Goal: Task Accomplishment & Management: Manage account settings

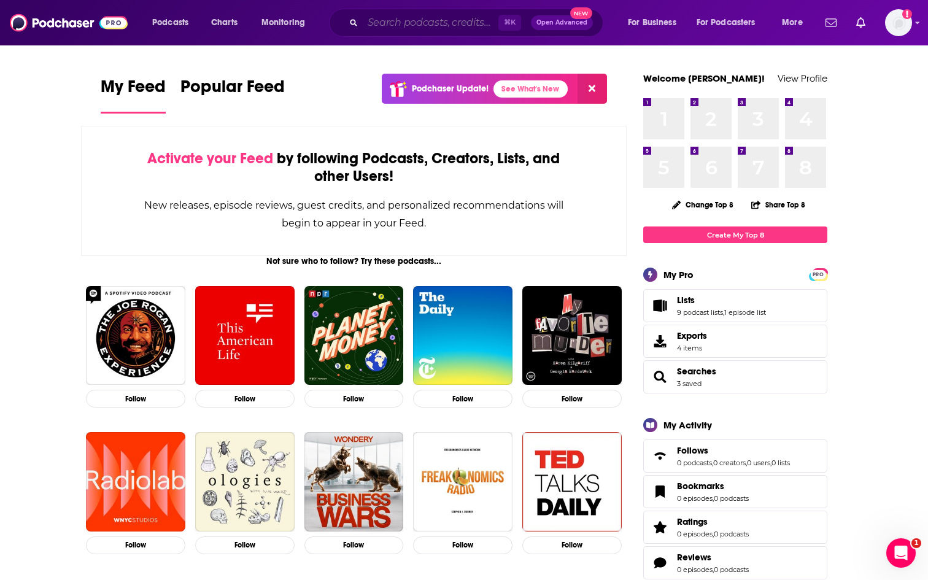
click at [397, 21] on input "Search podcasts, credits, & more..." at bounding box center [431, 23] width 136 height 20
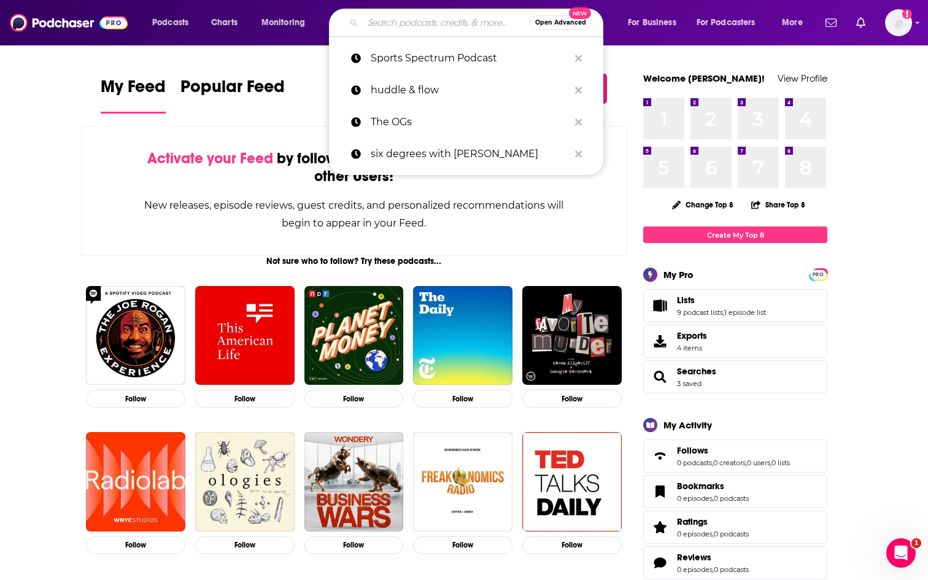
click at [397, 21] on input "Search podcasts, credits, & more..." at bounding box center [446, 23] width 167 height 20
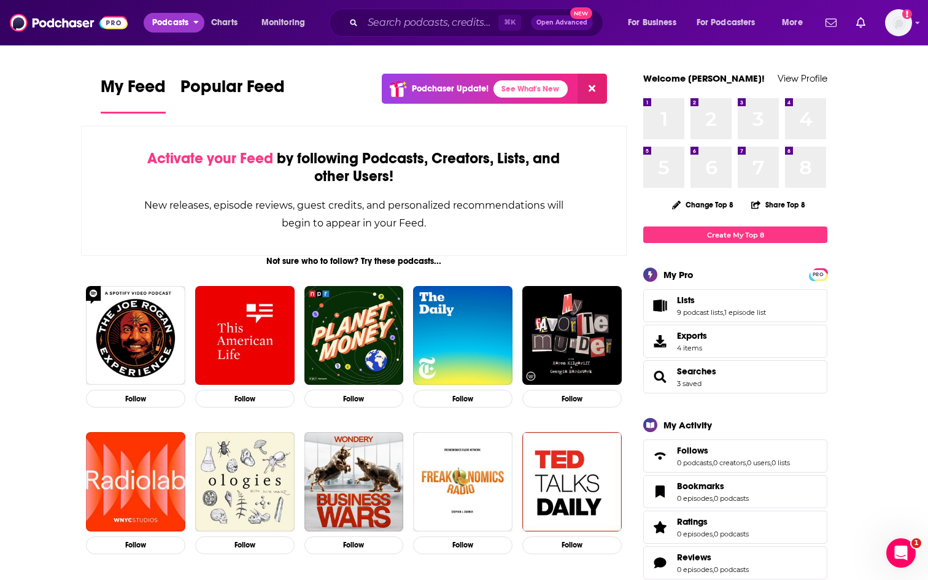
click at [179, 29] on span "Podcasts" at bounding box center [170, 22] width 36 height 17
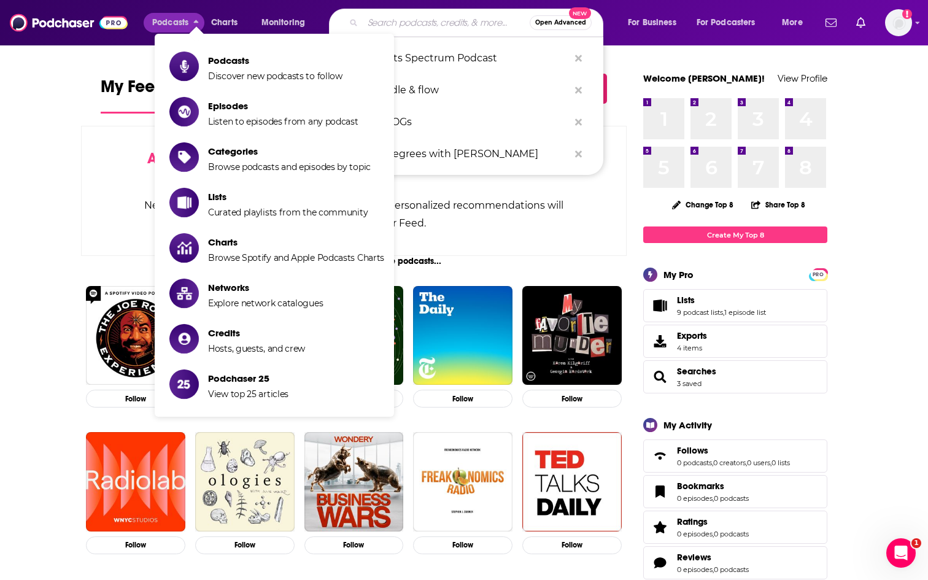
click at [428, 28] on input "Search podcasts, credits, & more..." at bounding box center [446, 23] width 167 height 20
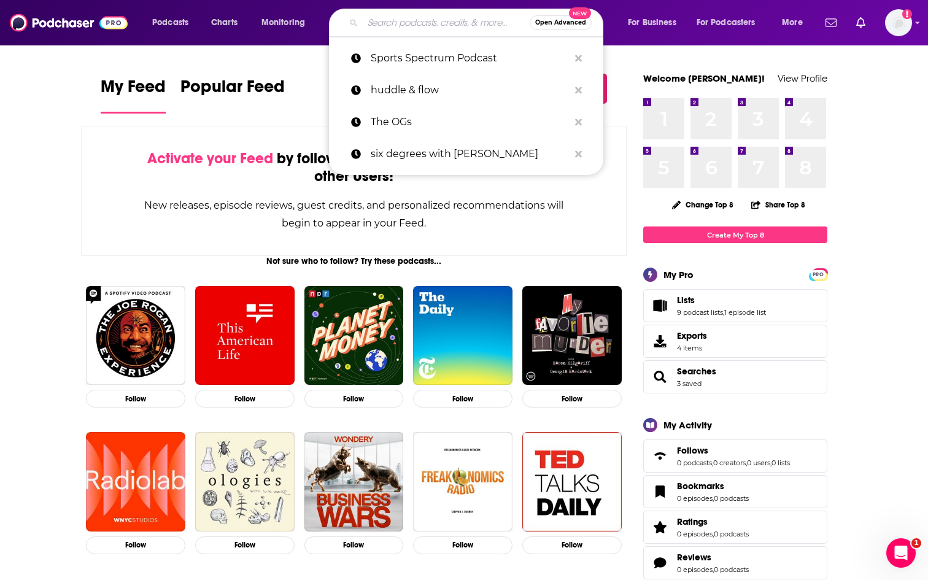
paste input "FOX Sports Conversations w/ a Legend Podcast"
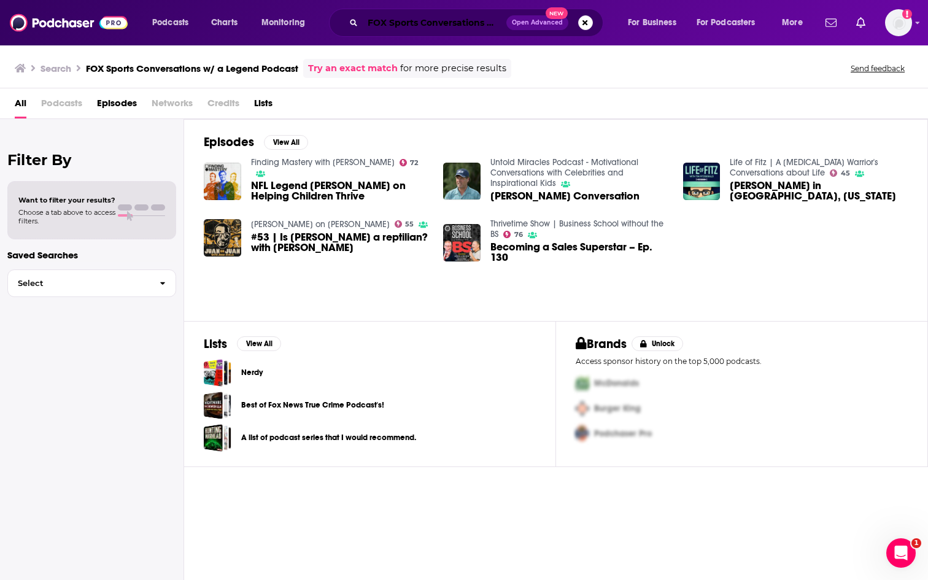
click at [416, 27] on input "FOX Sports Conversations w/ a Legend Podcast" at bounding box center [435, 23] width 144 height 20
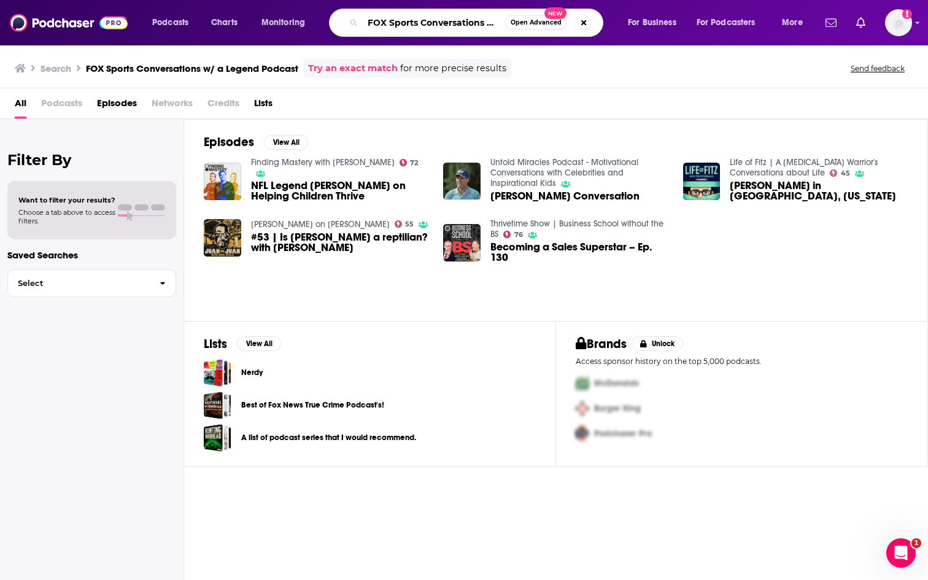
drag, startPoint x: 460, startPoint y: 23, endPoint x: 323, endPoint y: 19, distance: 137.6
click at [323, 19] on div "Podcasts Charts Monitoring FOX Sports Conversations w/ a Legend Podcast Open Ad…" at bounding box center [479, 23] width 671 height 28
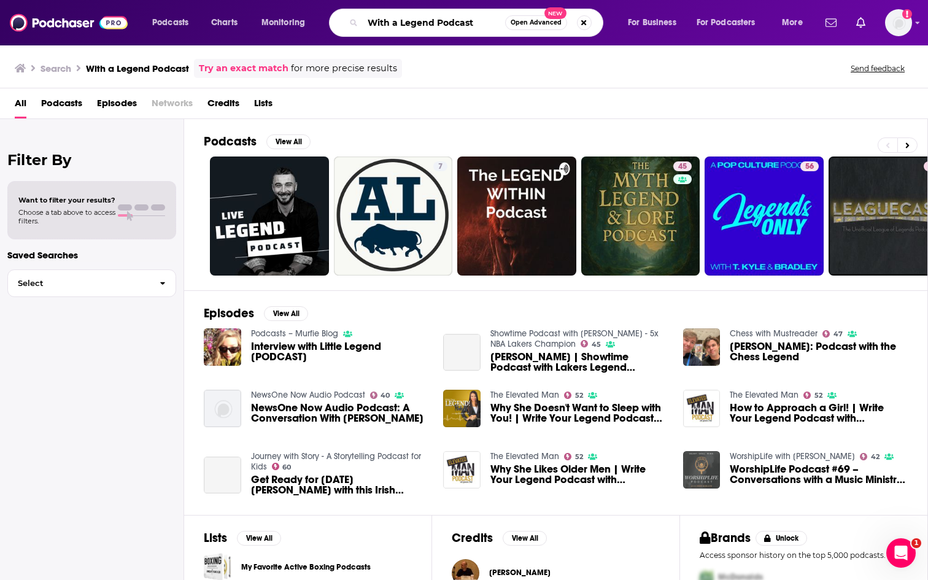
click at [431, 22] on input "With a Legend Podcast" at bounding box center [434, 23] width 142 height 20
click at [415, 27] on input "Fos" at bounding box center [434, 23] width 142 height 20
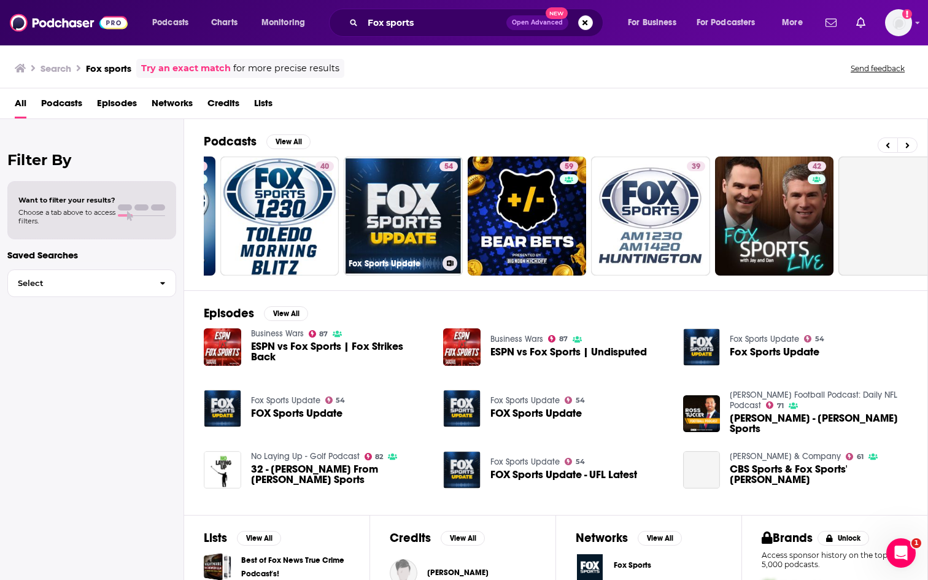
scroll to position [0, 115]
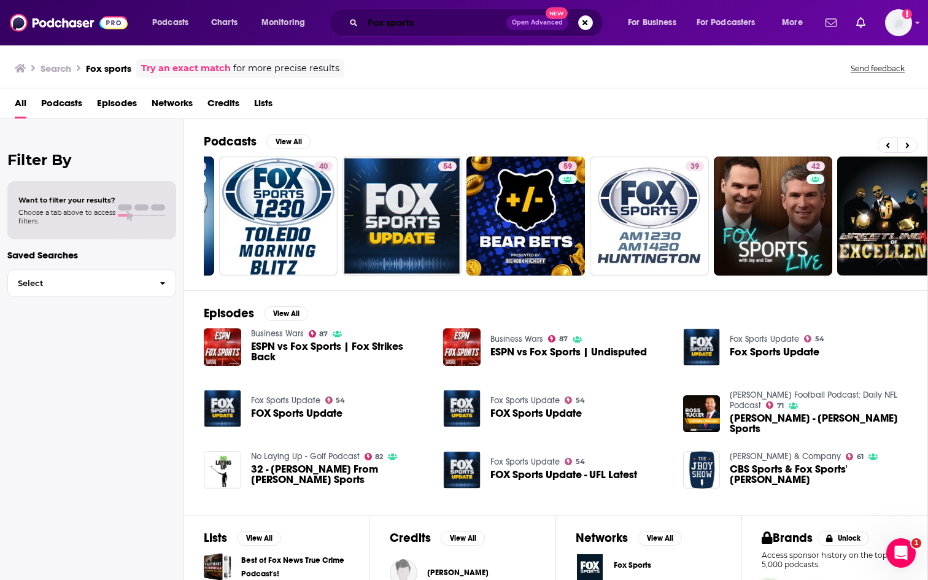
click at [389, 25] on input "Fox sports" at bounding box center [435, 23] width 144 height 20
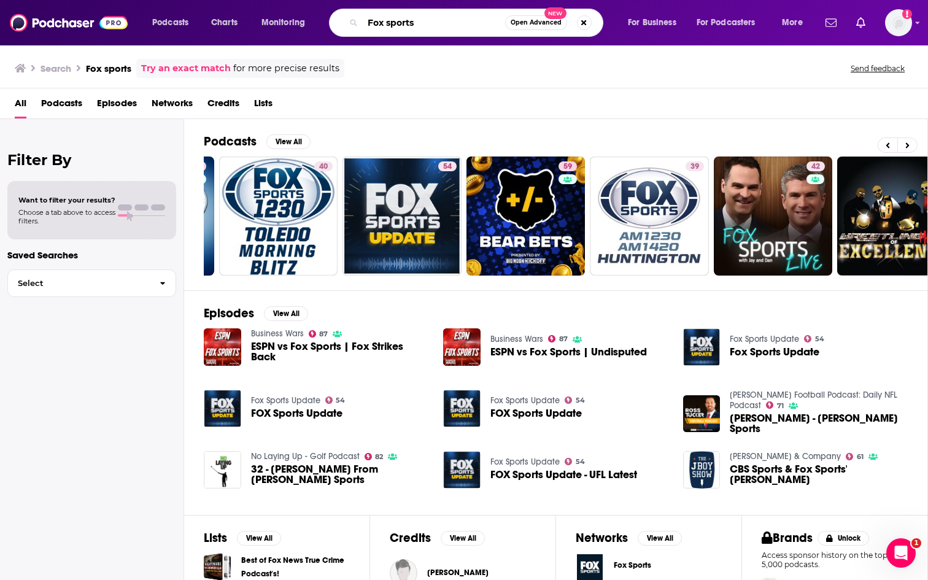
click at [389, 25] on input "Fox sports" at bounding box center [434, 23] width 142 height 20
paste input "OX Sports Conversations w/ a Legend Podcast"
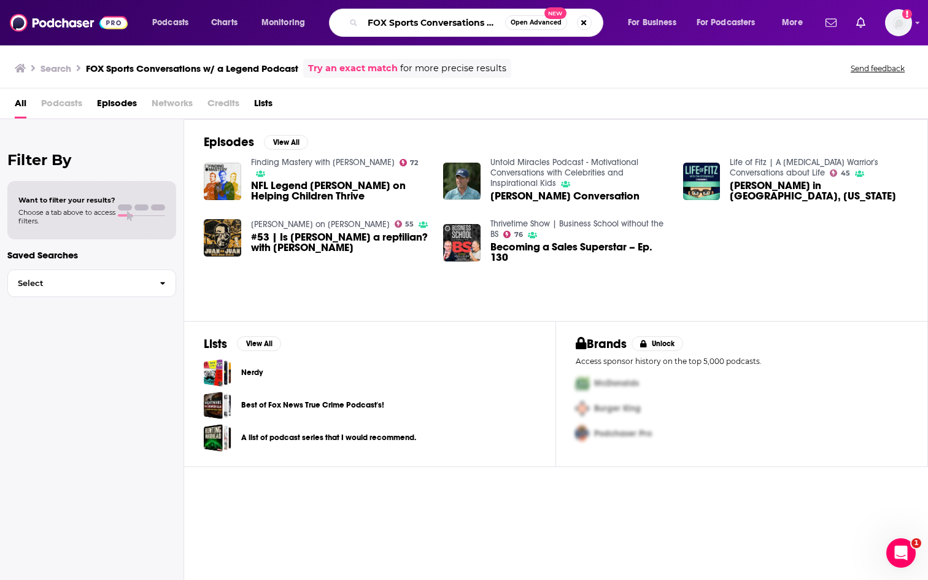
click at [401, 22] on input "FOX Sports Conversations w/ a Legend Podcast" at bounding box center [434, 23] width 142 height 20
drag, startPoint x: 421, startPoint y: 25, endPoint x: 336, endPoint y: 26, distance: 84.7
click at [336, 25] on div "FOX Sports Conversations w/ a Legend Podcast Open Advanced New" at bounding box center [466, 23] width 274 height 28
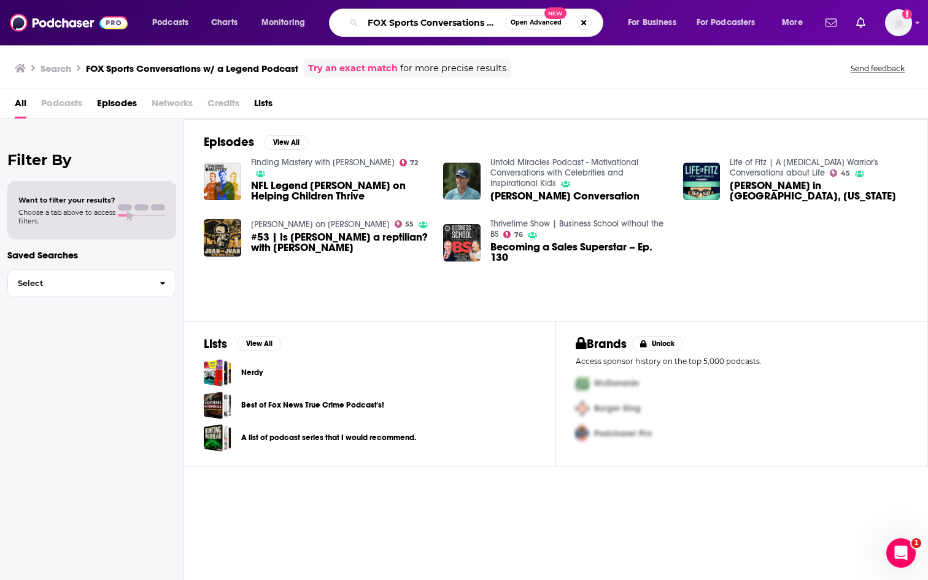
click at [410, 26] on input "FOX Sports Conversations w/ a Legend Podcast" at bounding box center [434, 23] width 142 height 20
drag, startPoint x: 422, startPoint y: 25, endPoint x: 310, endPoint y: 25, distance: 111.7
click at [310, 25] on div "Podcasts Charts Monitoring FOX Sports Conversations w/ a Legend Podcast Open Ad…" at bounding box center [479, 23] width 671 height 28
click at [447, 25] on input "Conversations w/ a Legend Podcast" at bounding box center [434, 23] width 142 height 20
drag, startPoint x: 501, startPoint y: 21, endPoint x: 539, endPoint y: 17, distance: 38.3
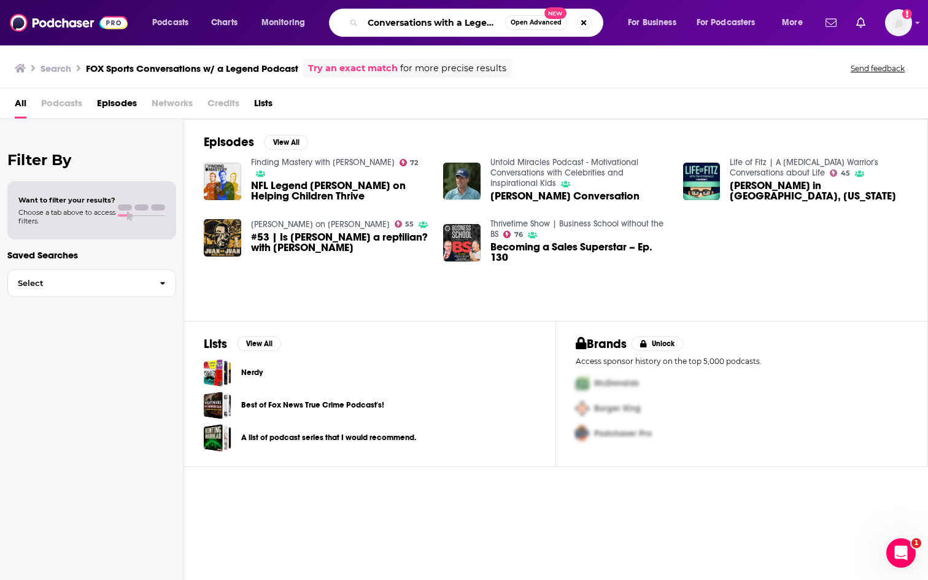
click at [542, 17] on div "Conversations with a Legend Podcast Open Advanced New" at bounding box center [466, 23] width 274 height 28
click at [497, 18] on input "Conversations with a Legend Podcast" at bounding box center [434, 23] width 142 height 20
drag, startPoint x: 464, startPoint y: 21, endPoint x: 513, endPoint y: 21, distance: 48.5
click at [513, 21] on div "Conversations with a Legend Podcast Open Advanced New" at bounding box center [466, 23] width 274 height 28
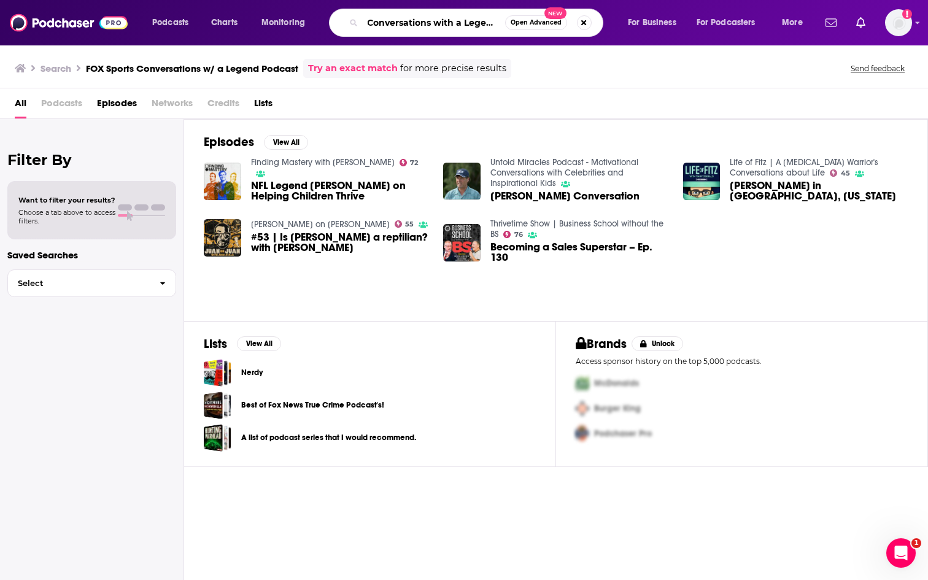
scroll to position [0, 0]
type input "Conversations with a Legend"
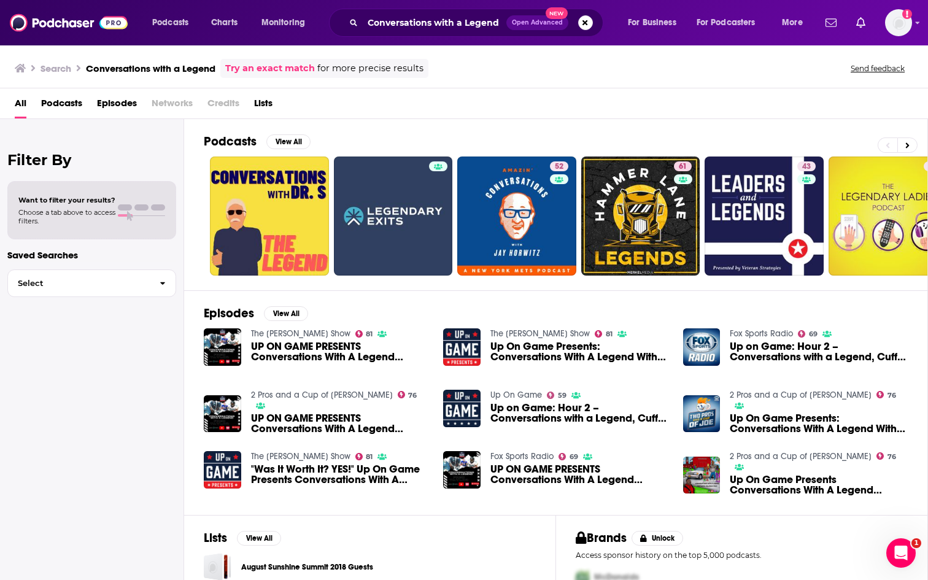
click at [308, 345] on span "UP ON GAME PRESENTS Conversations With A Legend Featuring [PERSON_NAME]" at bounding box center [340, 351] width 178 height 21
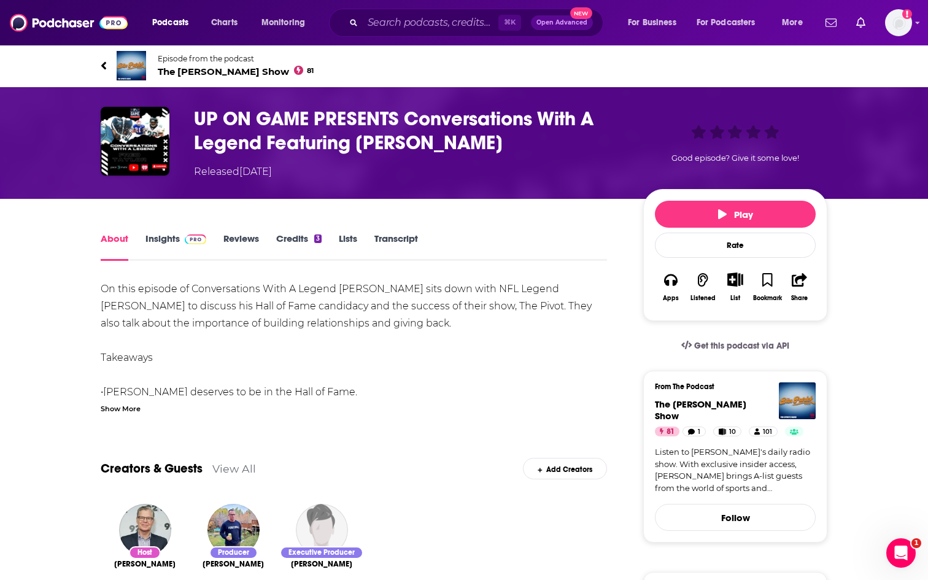
click at [214, 71] on span "The [PERSON_NAME] Show 81" at bounding box center [236, 72] width 156 height 12
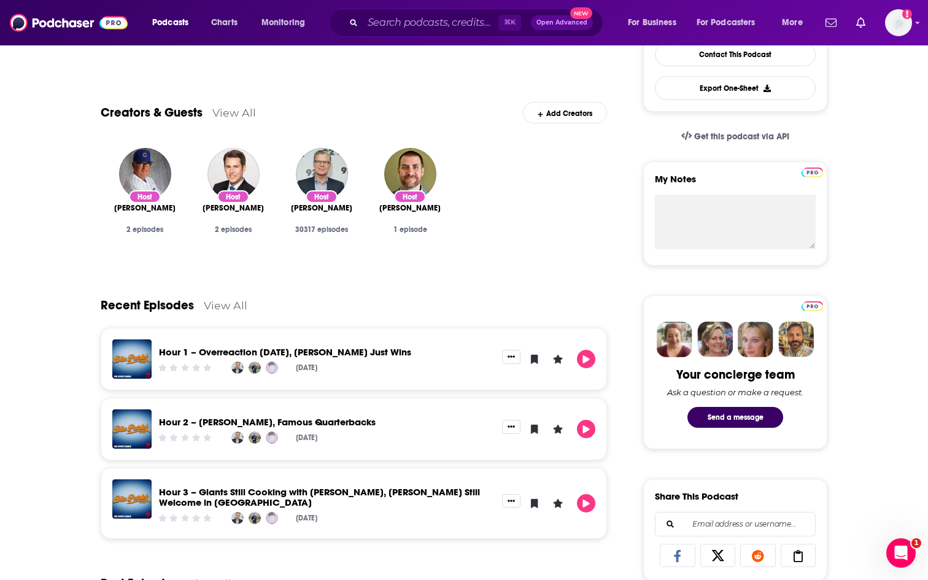
scroll to position [338, 0]
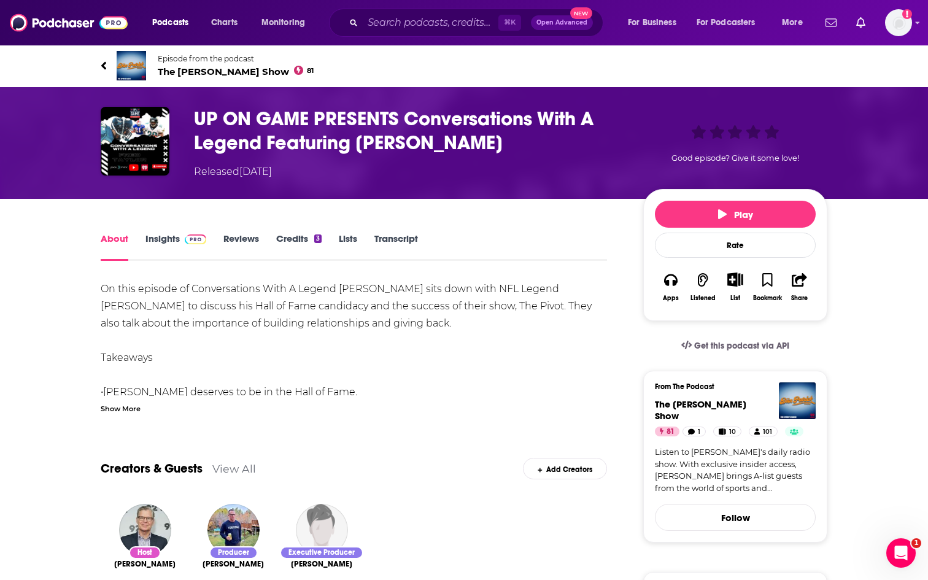
click at [173, 245] on link "Insights" at bounding box center [175, 247] width 61 height 28
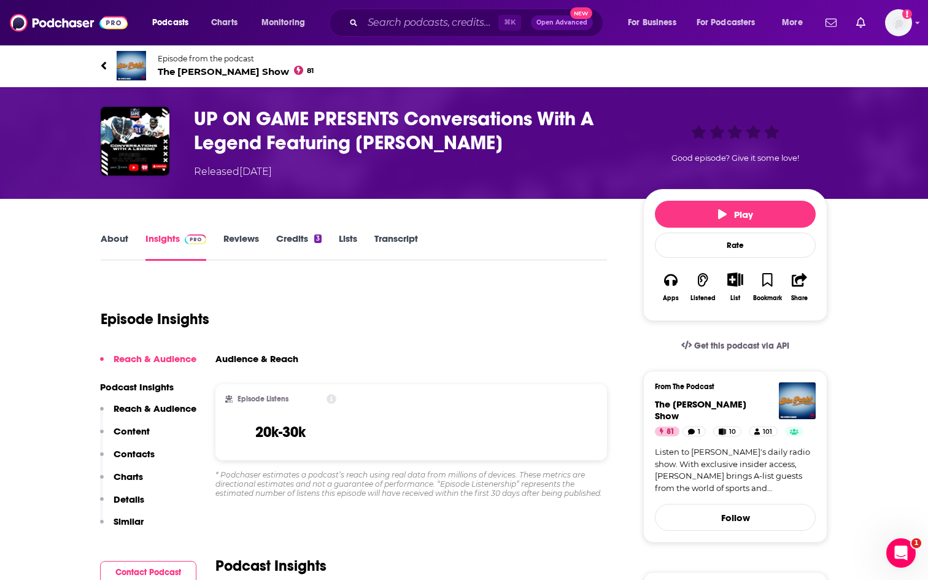
click at [143, 68] on img at bounding box center [131, 65] width 29 height 29
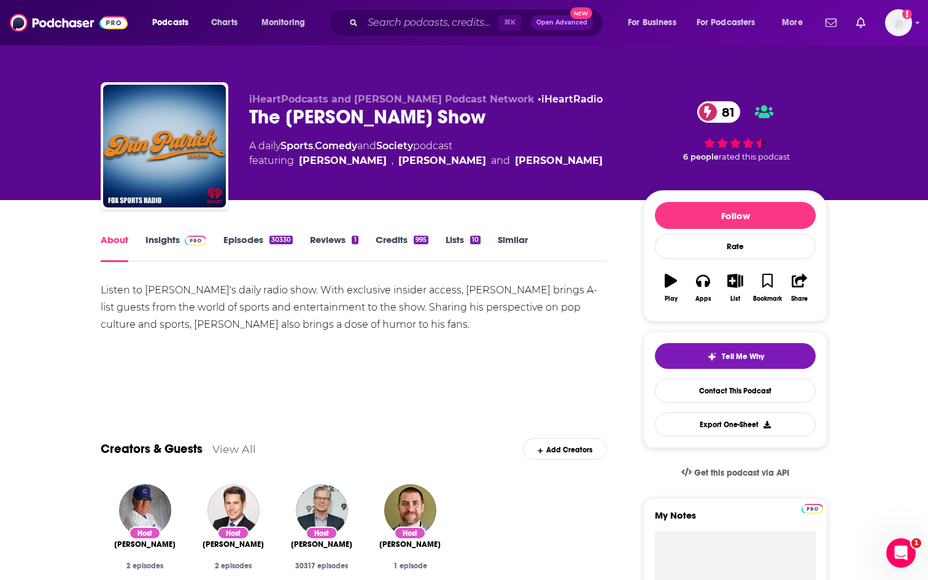
click at [165, 242] on link "Insights" at bounding box center [175, 248] width 61 height 28
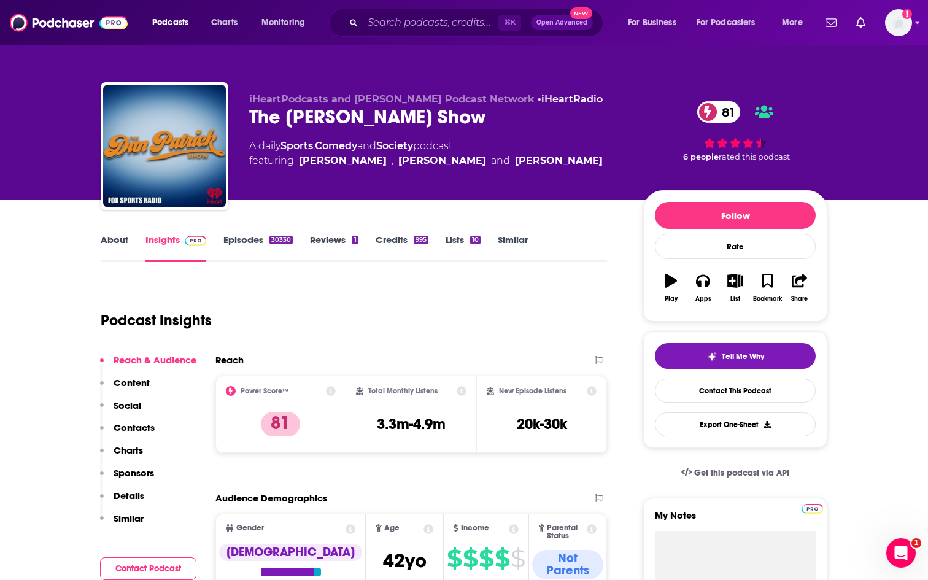
click at [242, 244] on link "Episodes 30330" at bounding box center [257, 248] width 69 height 28
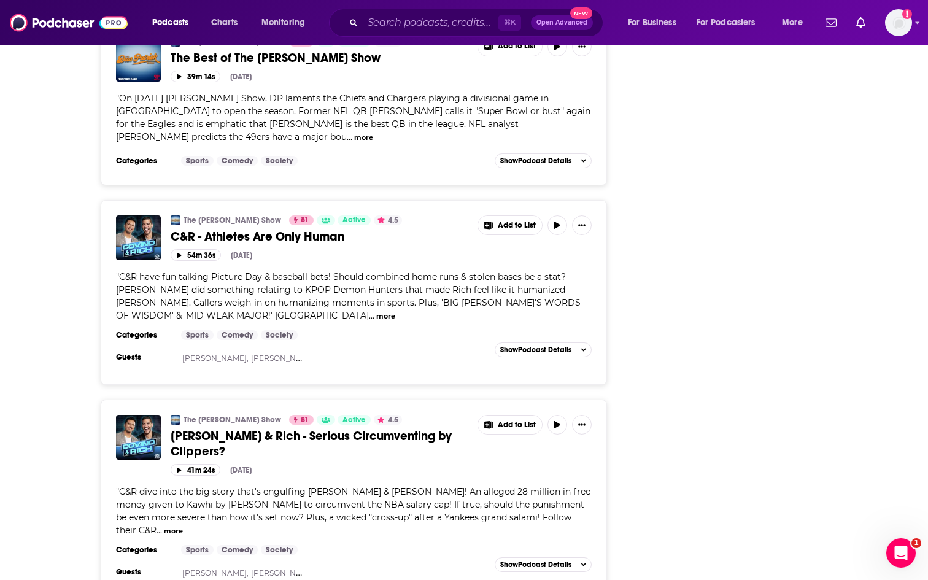
scroll to position [4633, 0]
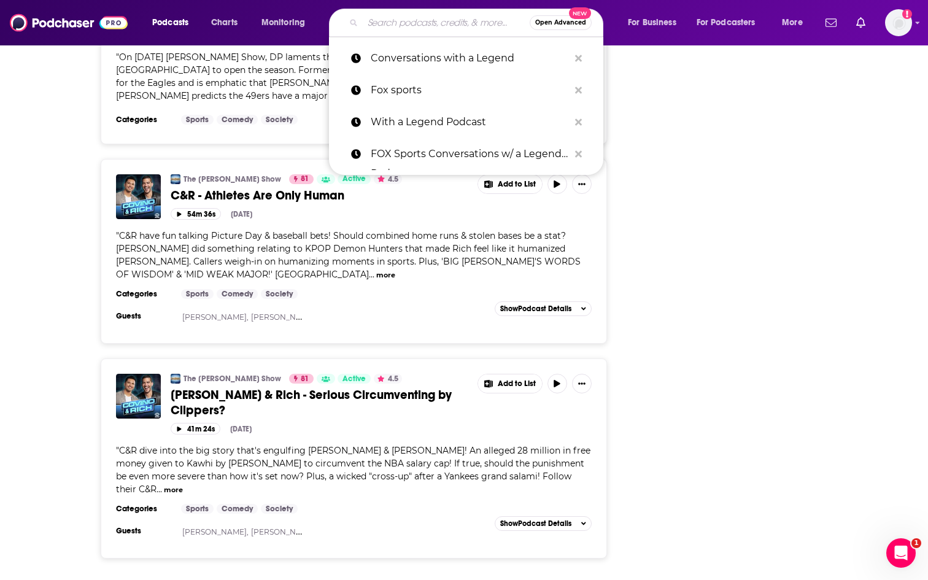
click at [390, 26] on input "Search podcasts, credits, & more..." at bounding box center [446, 23] width 167 height 20
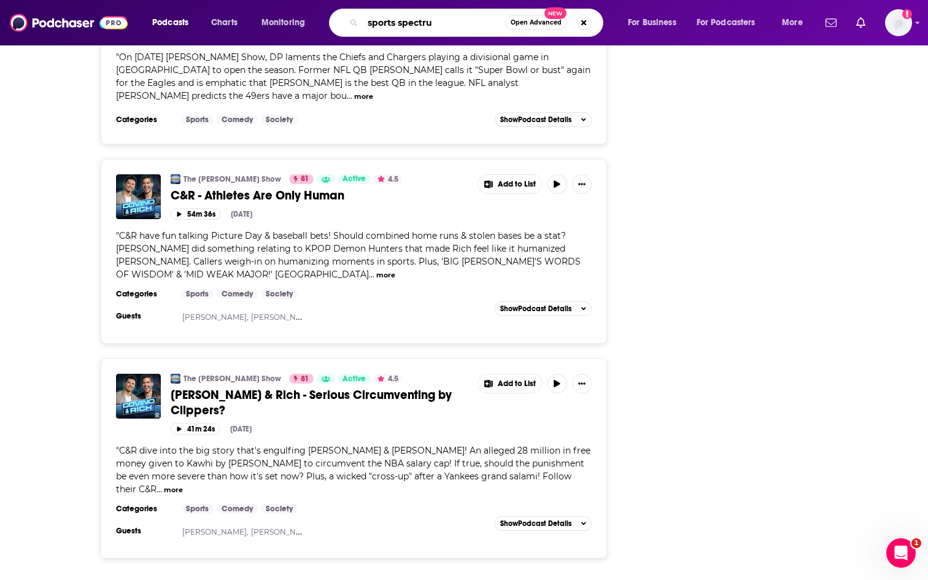
type input "sports spectrum"
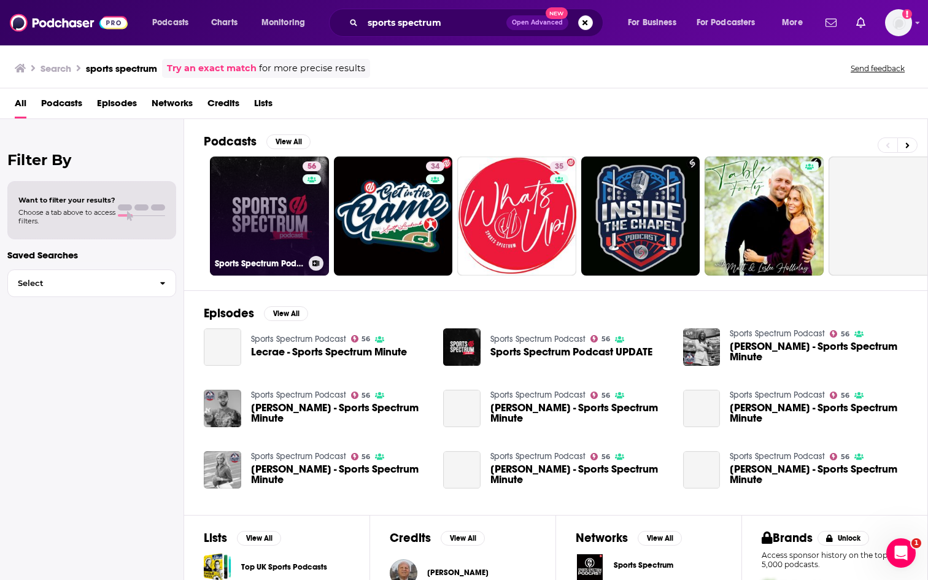
click at [279, 168] on link "56 Sports Spectrum Podcast" at bounding box center [269, 216] width 119 height 119
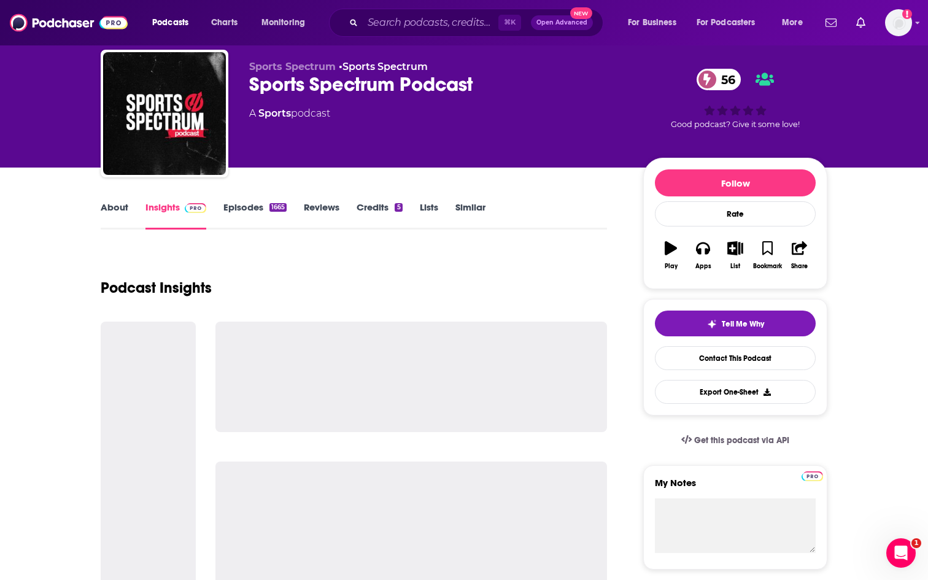
scroll to position [36, 0]
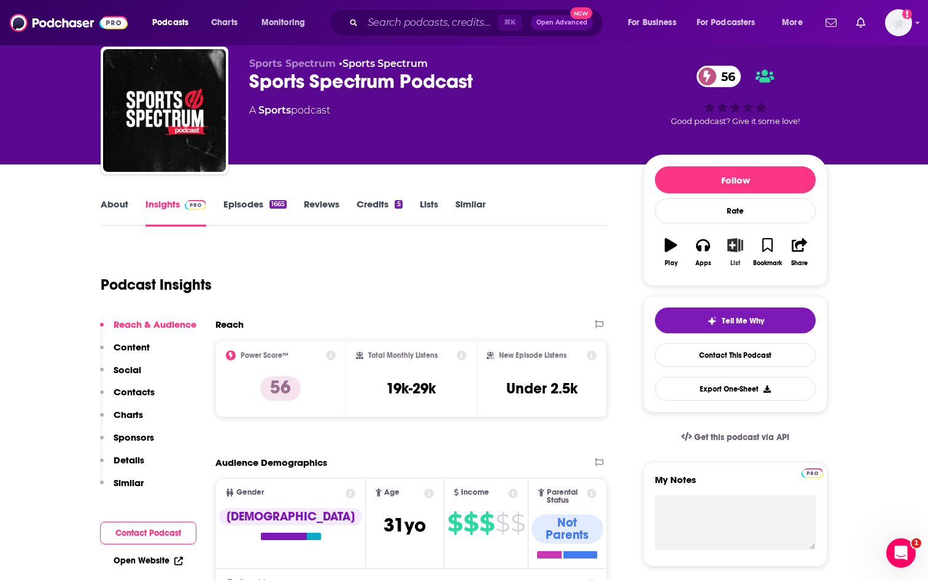
click at [732, 248] on icon "button" at bounding box center [734, 245] width 15 height 14
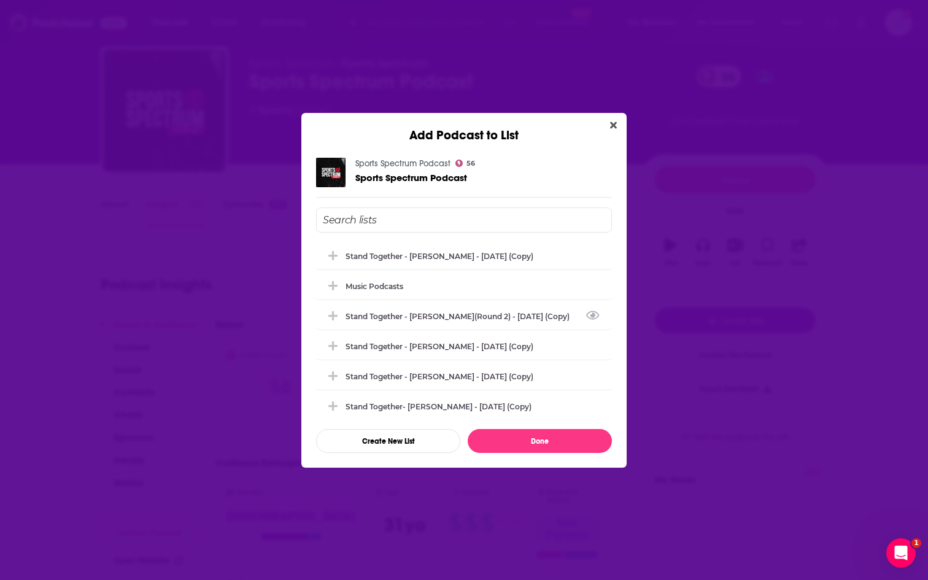
click at [473, 303] on div "Stand Together - [PERSON_NAME](Round 2) - [DATE] (Copy)" at bounding box center [464, 316] width 296 height 27
click at [454, 221] on input "Add Podcast To List" at bounding box center [464, 219] width 296 height 25
click at [430, 310] on div "Stand Together - [PERSON_NAME](Round 2) - [DATE] (Copy)" at bounding box center [464, 315] width 296 height 27
click at [440, 223] on input "Add Podcast To List" at bounding box center [464, 219] width 296 height 25
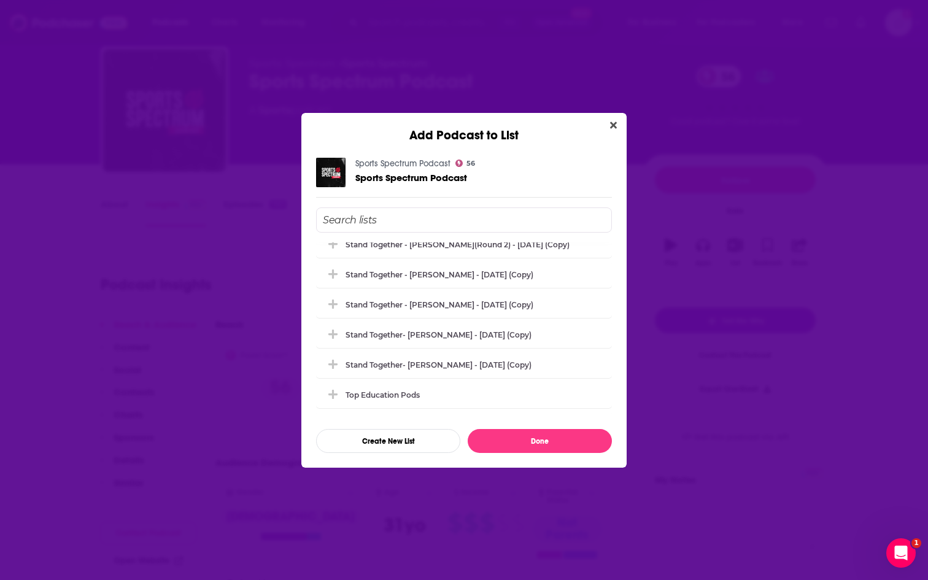
scroll to position [94, 0]
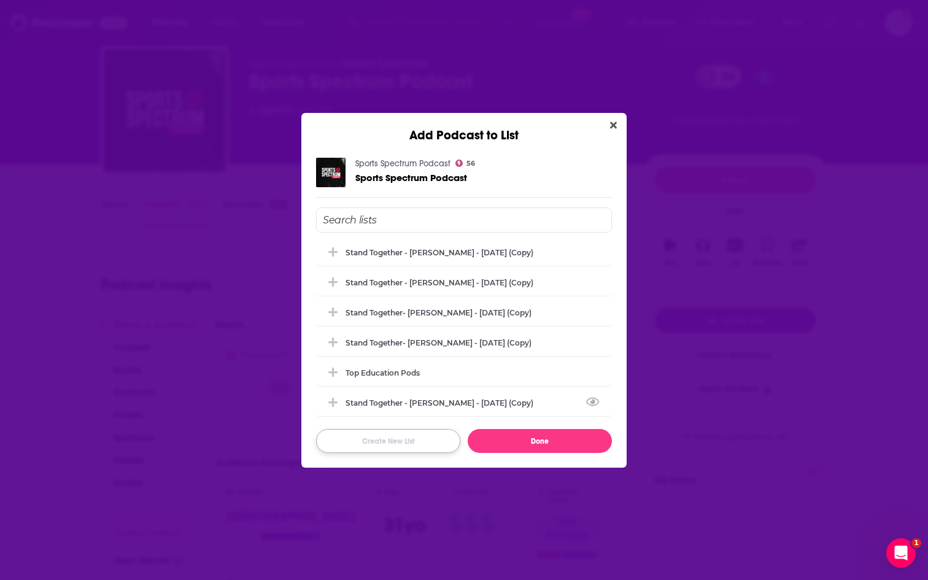
click at [380, 445] on button "Create New List" at bounding box center [388, 441] width 144 height 24
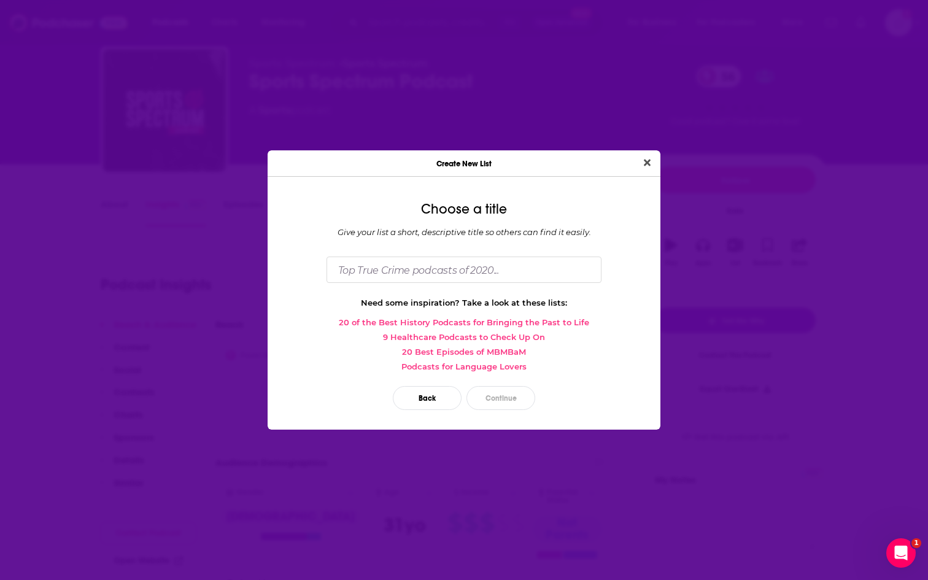
scroll to position [0, 0]
click at [441, 278] on input "Dialog" at bounding box center [464, 270] width 275 height 26
type input "NFL x MCMC"
click at [497, 402] on button "Continue" at bounding box center [501, 398] width 69 height 24
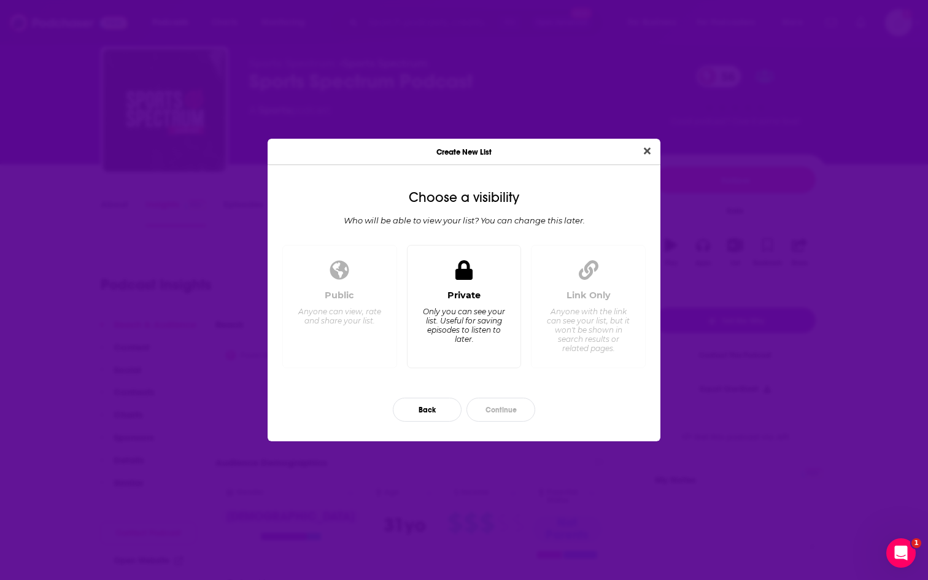
click at [436, 309] on div "Only you can see your list. Useful for saving episodes to listen to later." at bounding box center [464, 325] width 84 height 37
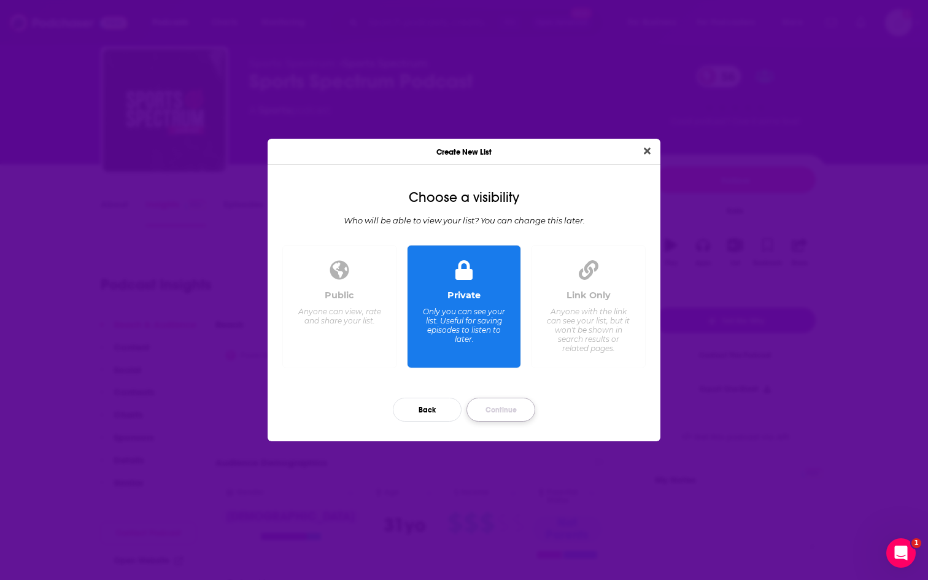
click at [502, 403] on button "Continue" at bounding box center [501, 410] width 69 height 24
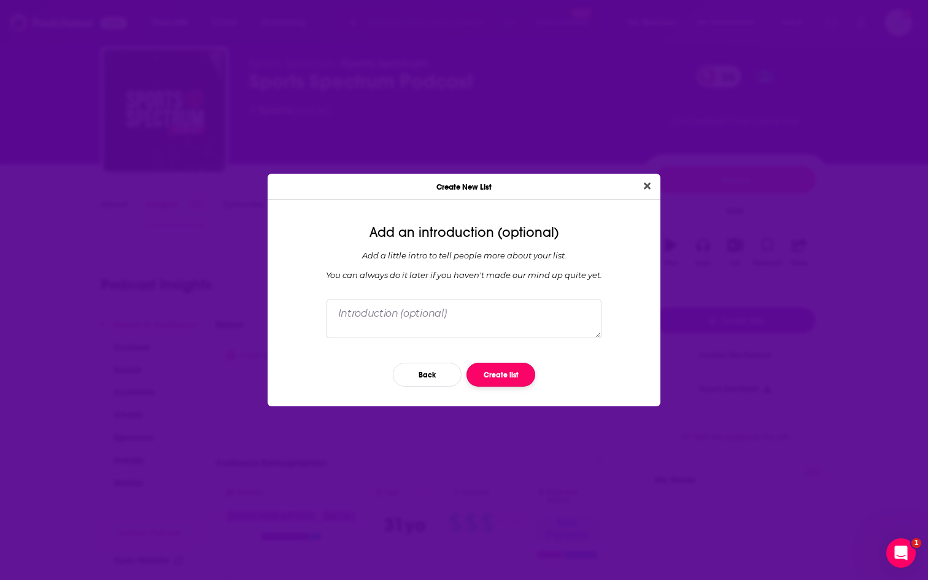
click at [509, 379] on button "Create list" at bounding box center [501, 375] width 69 height 24
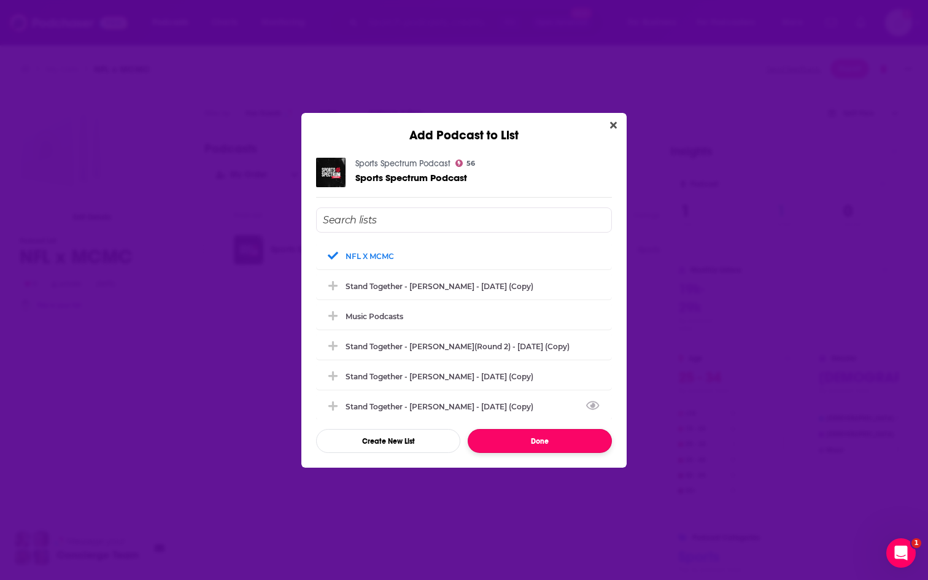
click at [523, 438] on button "Done" at bounding box center [540, 441] width 144 height 24
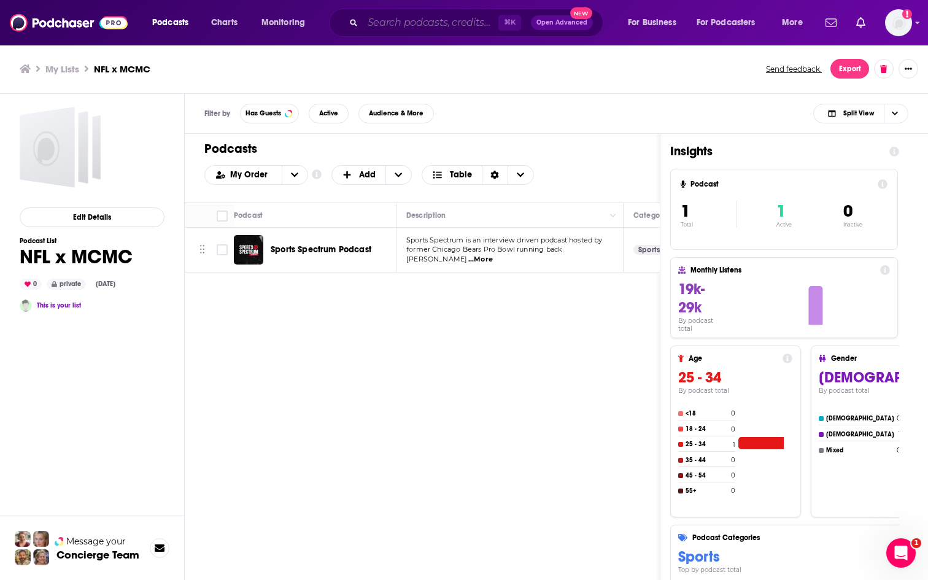
click at [435, 28] on input "Search podcasts, credits, & more..." at bounding box center [431, 23] width 136 height 20
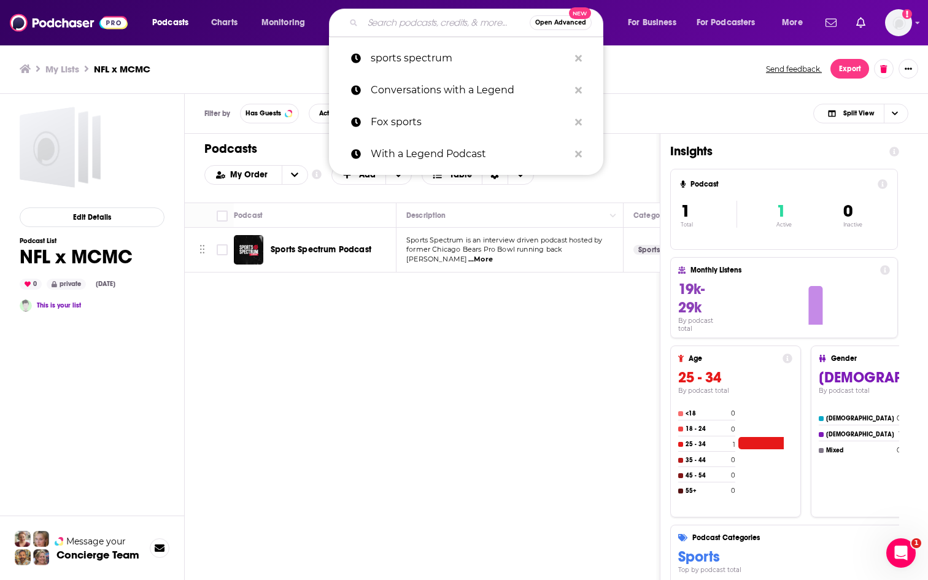
click at [435, 28] on input "Search podcasts, credits, & more..." at bounding box center [446, 23] width 167 height 20
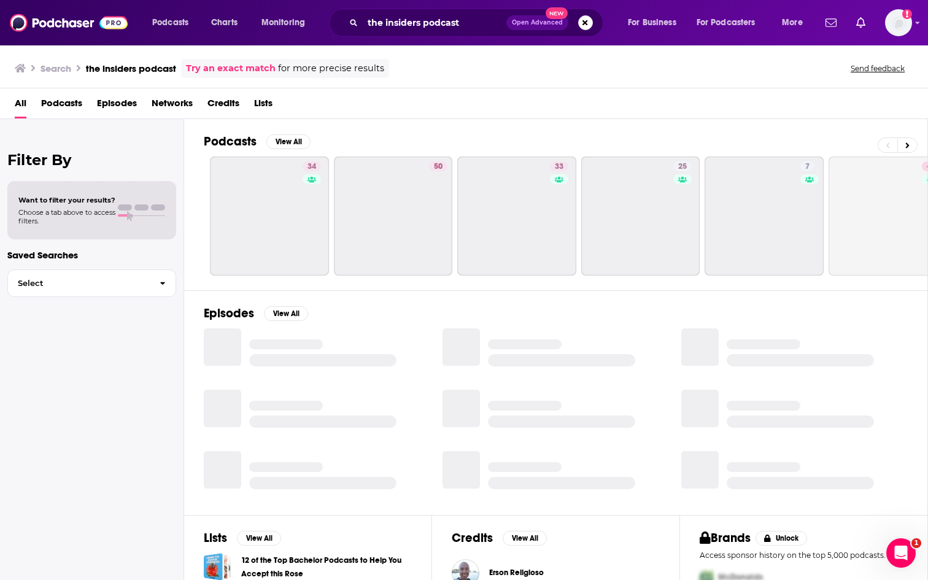
click at [69, 98] on span "Podcasts" at bounding box center [61, 105] width 41 height 25
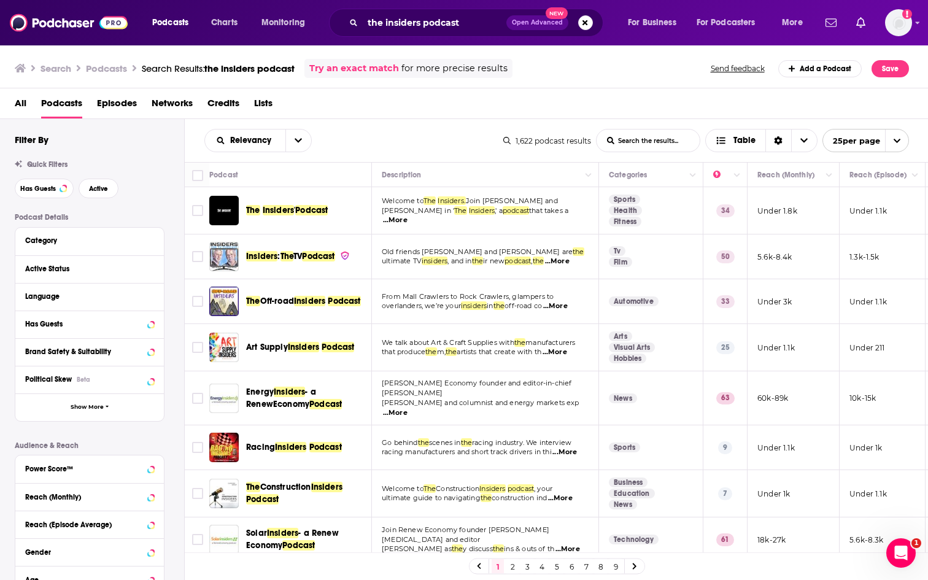
click at [408, 215] on span "...More" at bounding box center [395, 220] width 25 height 10
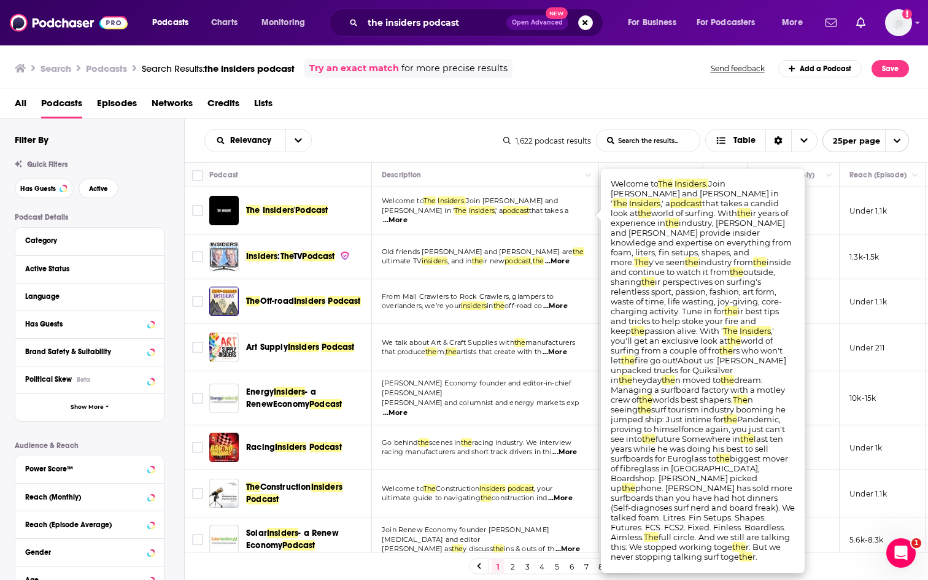
click at [16, 110] on span "All" at bounding box center [21, 105] width 12 height 25
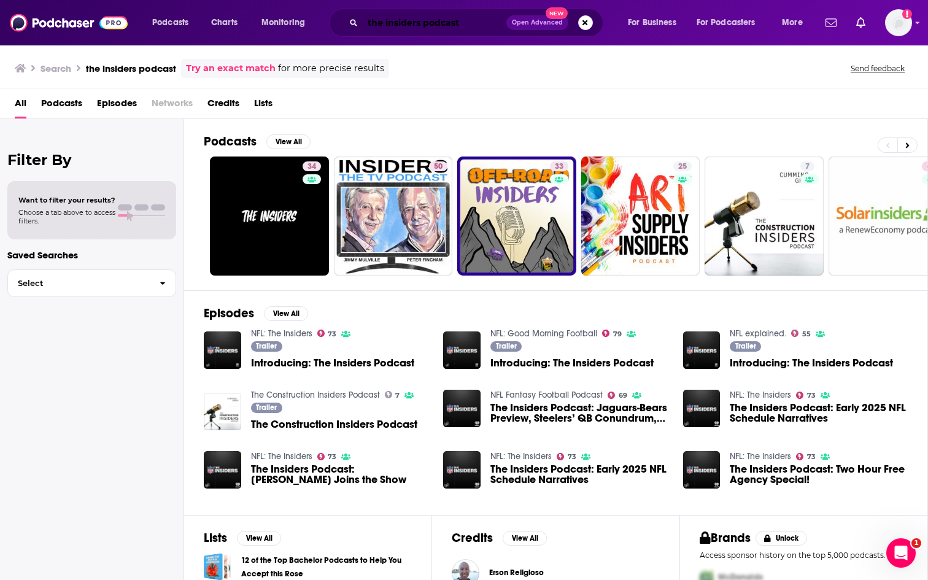
click at [405, 16] on input "the insiders podcast" at bounding box center [435, 23] width 144 height 20
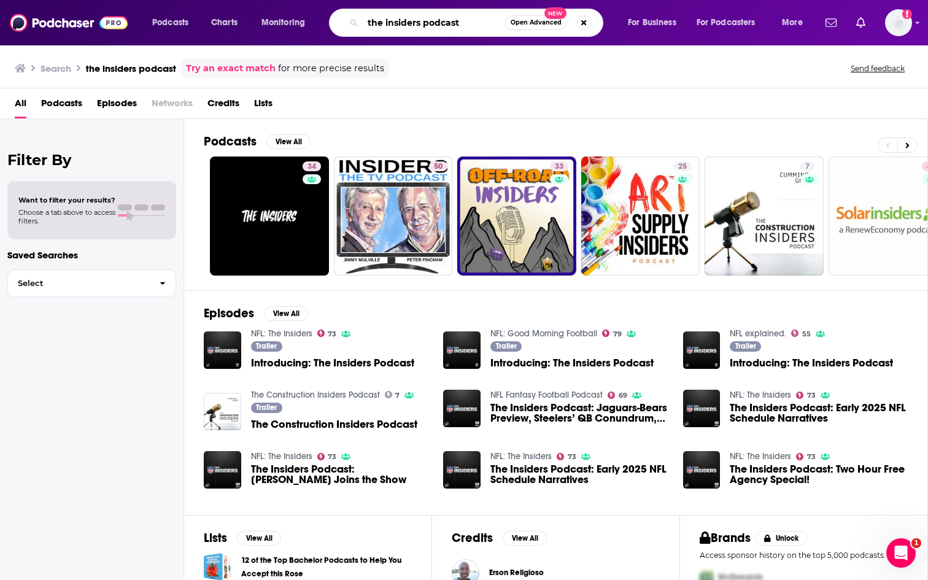
click at [405, 16] on input "the insiders podcast" at bounding box center [434, 23] width 142 height 20
type input "NFL the insiders"
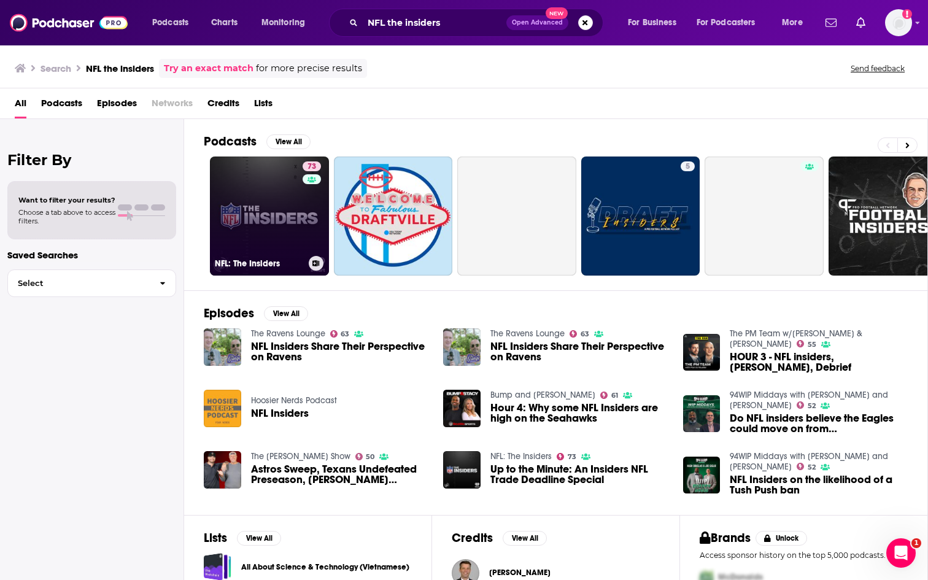
click at [292, 227] on link "73 NFL: The Insiders" at bounding box center [269, 216] width 119 height 119
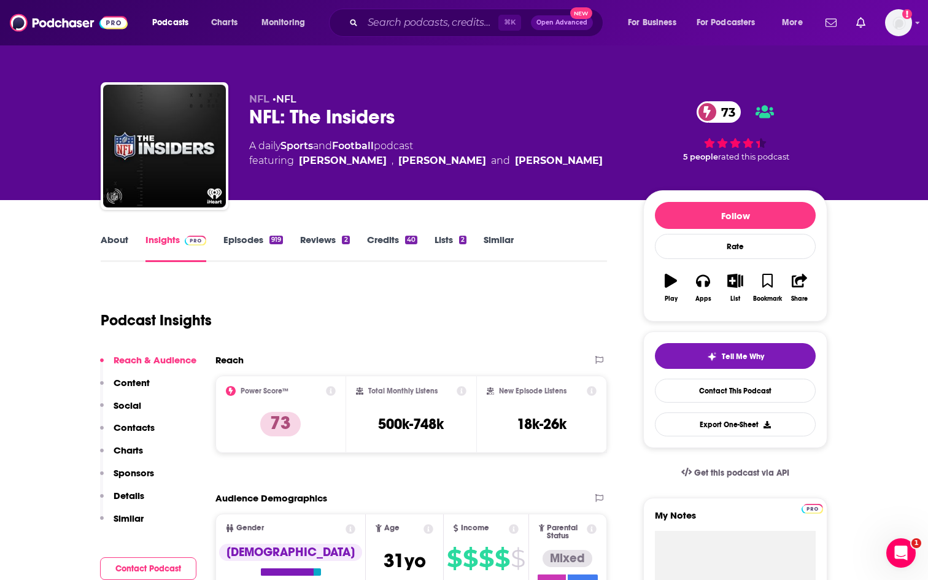
click at [393, 35] on div "⌘ K Open Advanced New" at bounding box center [466, 23] width 274 height 28
click at [387, 29] on input "Search podcasts, credits, & more..." at bounding box center [431, 23] width 136 height 20
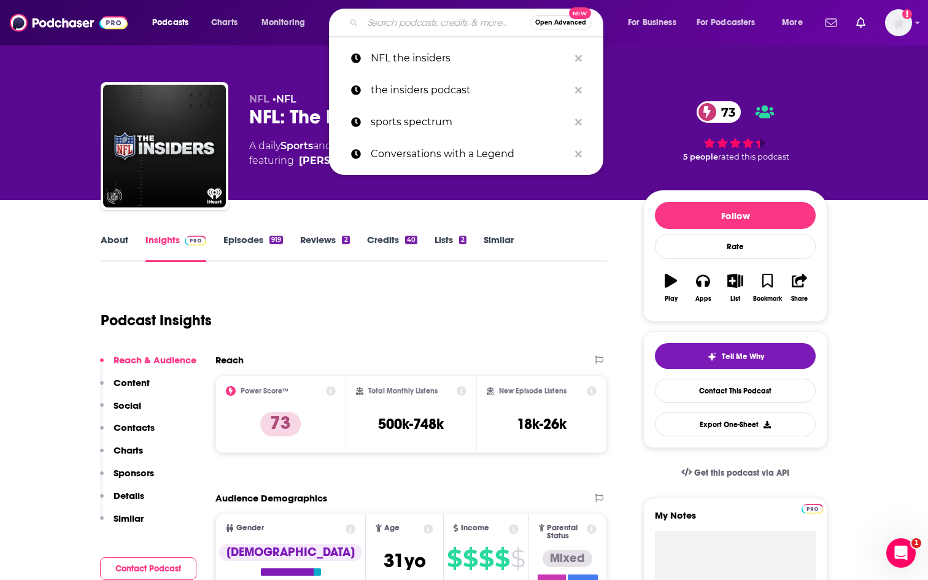
click at [387, 29] on input "Search podcasts, credits, & more..." at bounding box center [446, 23] width 167 height 20
paste input "NFL Players: Second Acts Podcast"
type input "NFL Players: Second Acts Podcast"
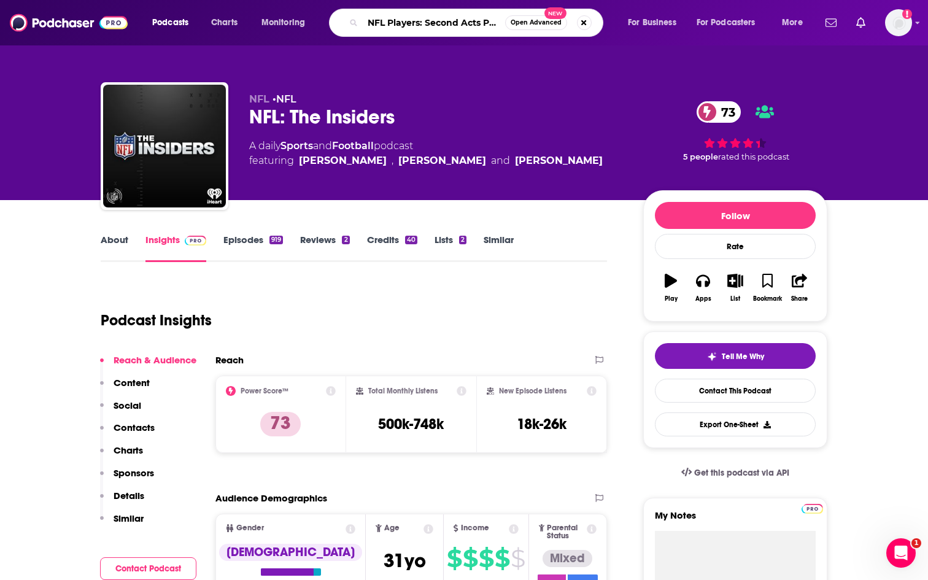
scroll to position [0, 21]
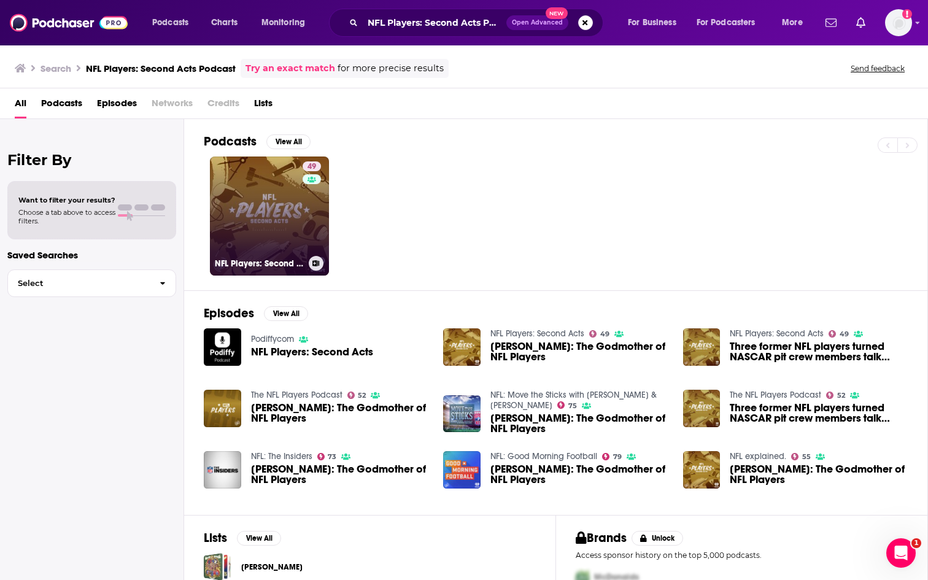
click at [281, 223] on link "49 NFL Players: Second Acts" at bounding box center [269, 216] width 119 height 119
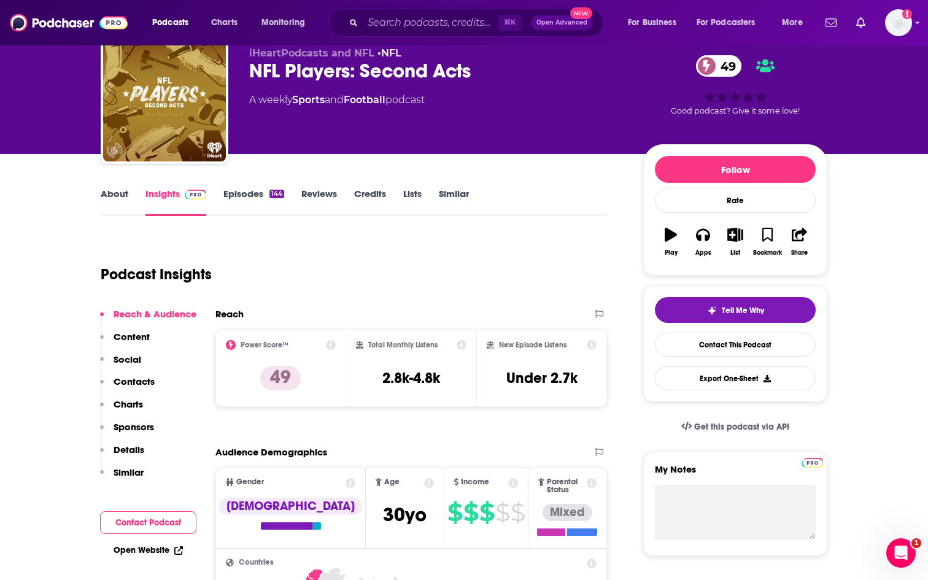
scroll to position [47, 0]
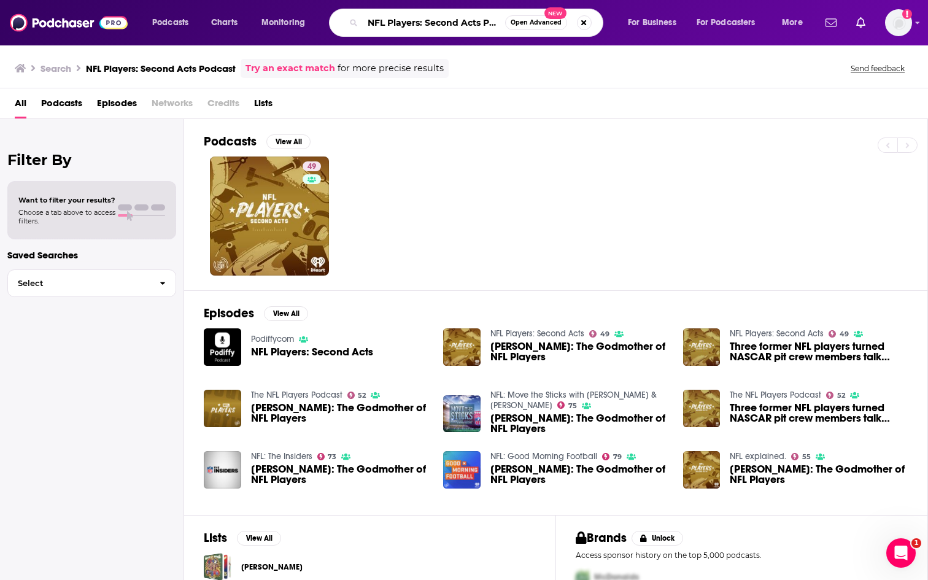
click at [413, 27] on input "NFL Players: Second Acts Podcast" at bounding box center [434, 23] width 142 height 20
type input "33rd team"
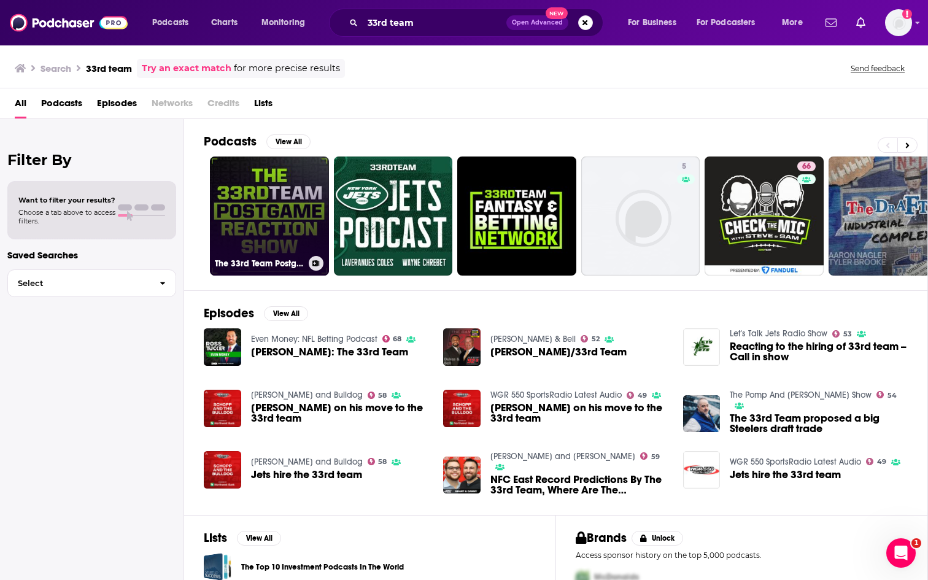
click at [276, 221] on link "The 33rd Team Postgame Review" at bounding box center [269, 216] width 119 height 119
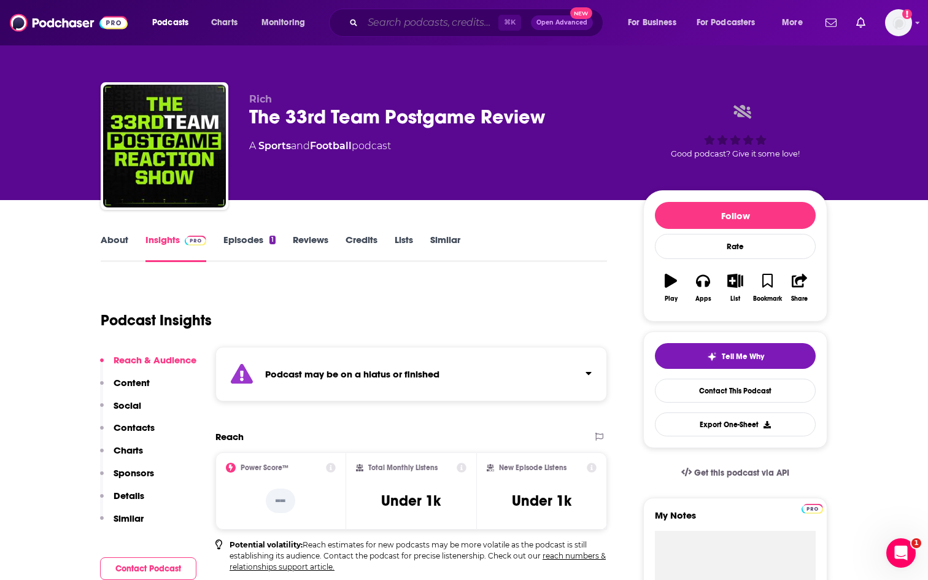
click at [373, 26] on input "Search podcasts, credits, & more..." at bounding box center [431, 23] width 136 height 20
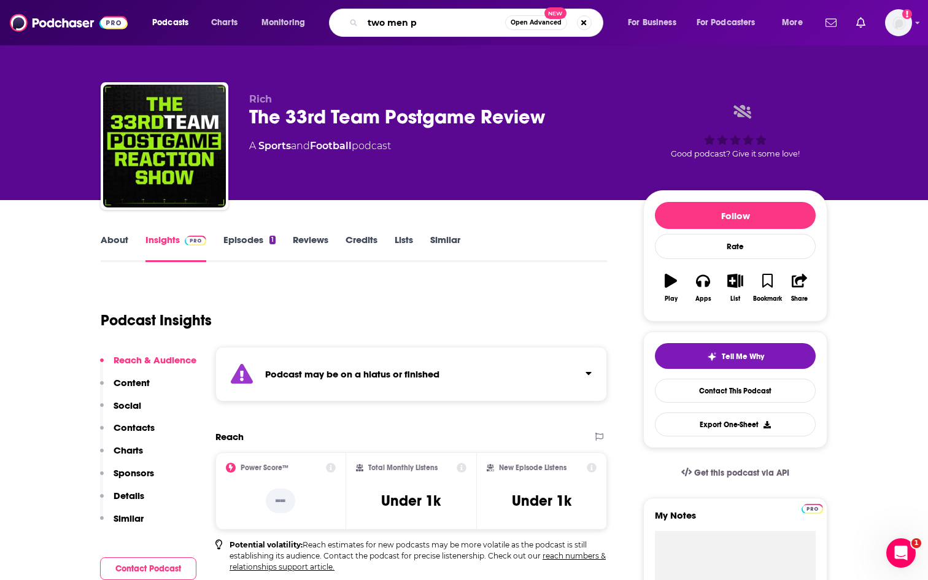
type input "two men"
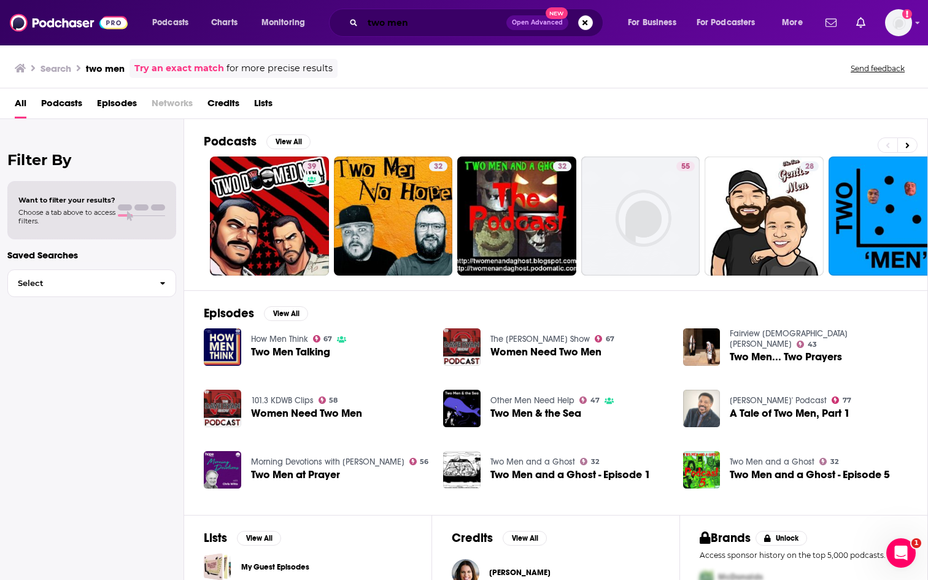
click at [366, 26] on input "two men" at bounding box center [435, 23] width 144 height 20
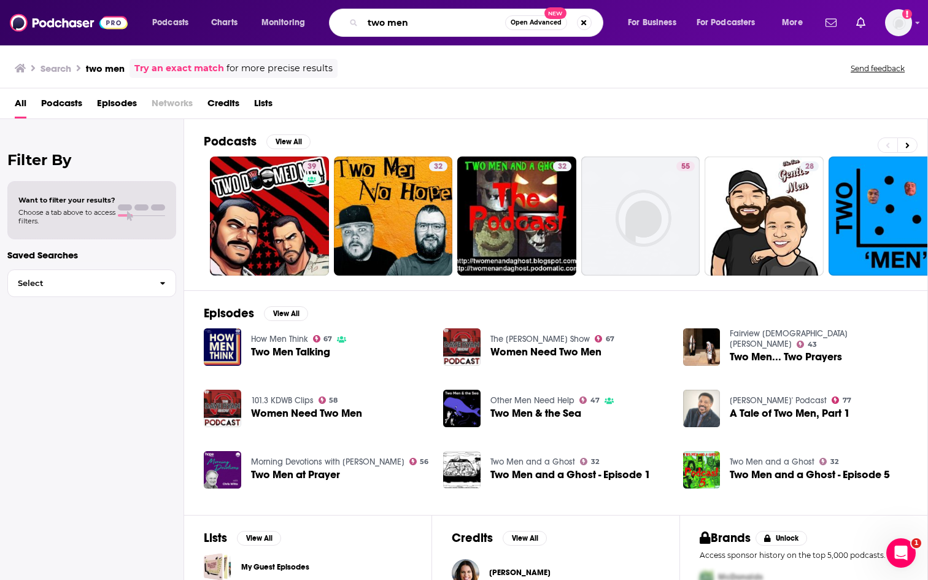
click at [366, 26] on input "two men" at bounding box center [434, 23] width 142 height 20
type input "giving legends"
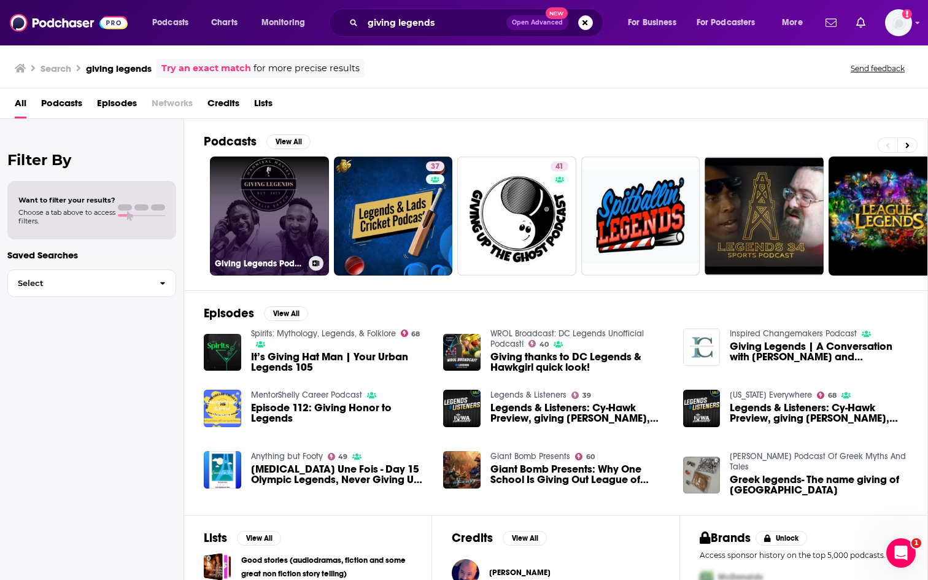
click at [273, 197] on link "Giving Legends Podcast" at bounding box center [269, 216] width 119 height 119
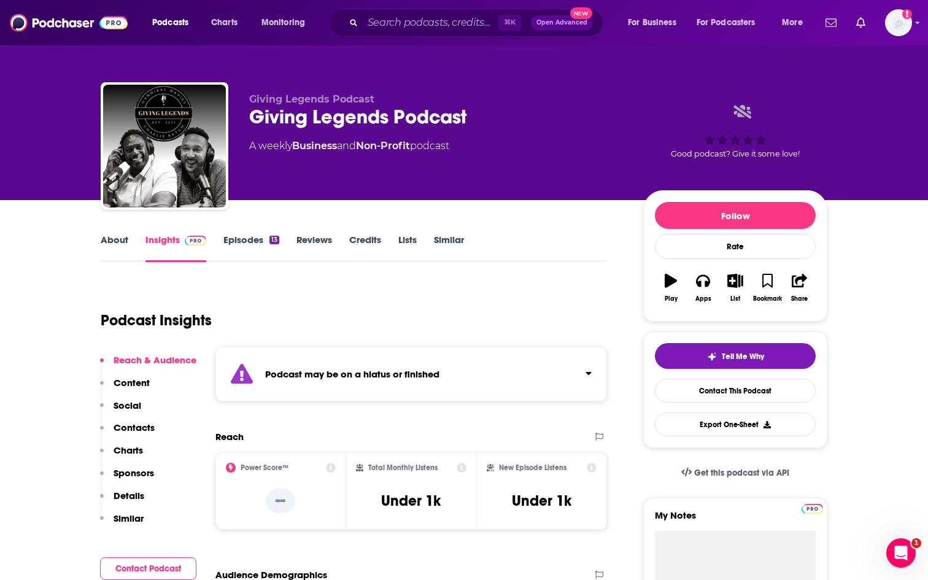
click at [115, 245] on link "About" at bounding box center [115, 248] width 28 height 28
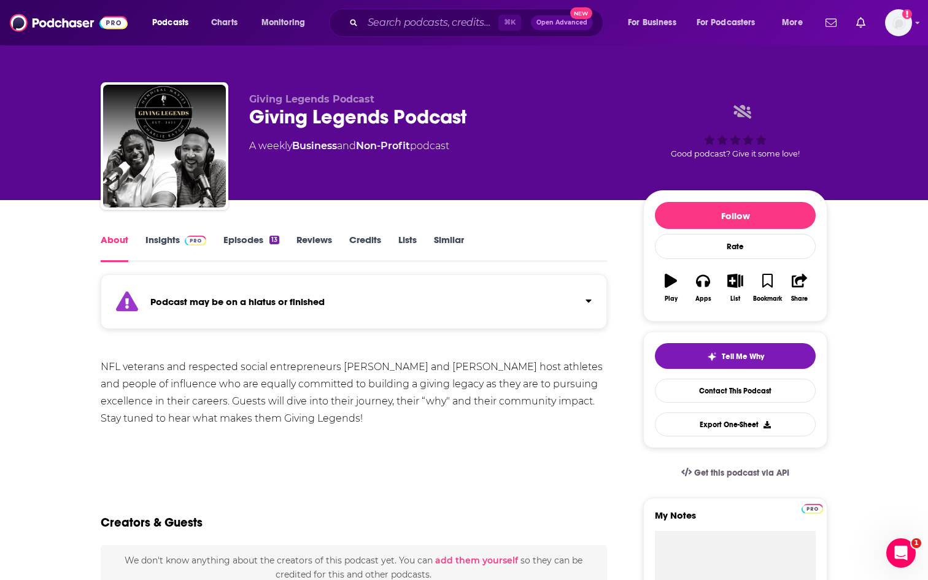
click at [180, 244] on span at bounding box center [193, 240] width 26 height 12
